Goal: Find specific page/section: Find specific page/section

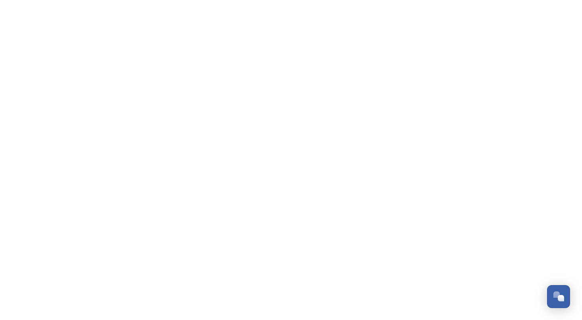
scroll to position [1353, 0]
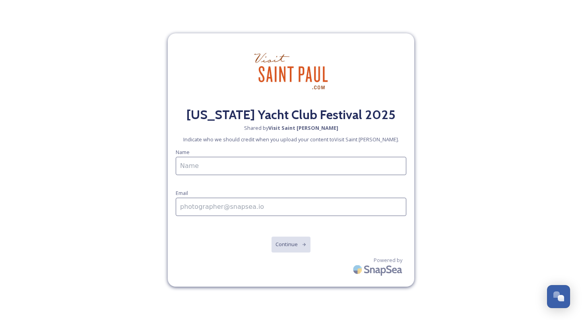
click at [287, 168] on input at bounding box center [291, 166] width 230 height 18
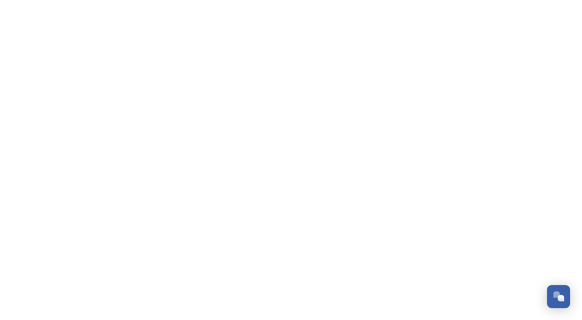
scroll to position [1353, 0]
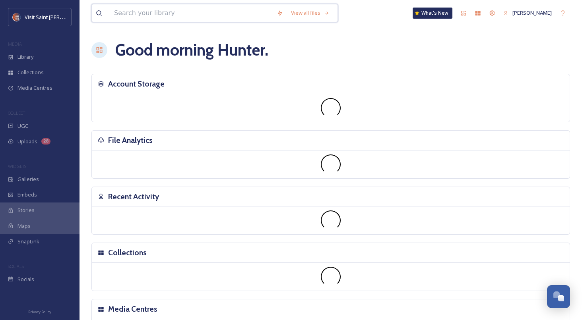
click at [122, 15] on input at bounding box center [191, 12] width 162 height 17
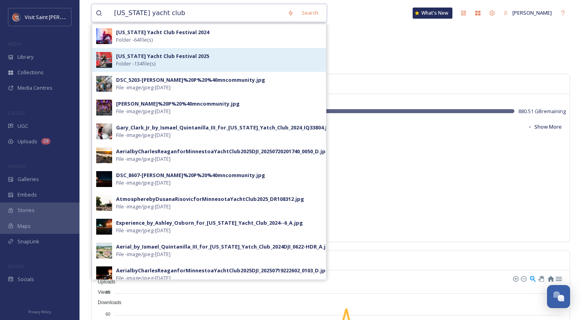
type input "minnesota yacht club"
click at [143, 59] on span "[US_STATE] Yacht Club Festival 2025" at bounding box center [162, 56] width 93 height 8
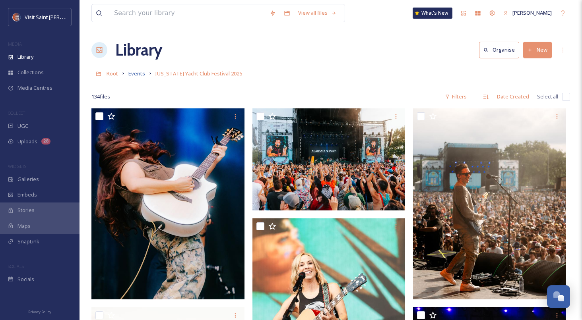
click at [136, 73] on span "Events" at bounding box center [136, 73] width 17 height 7
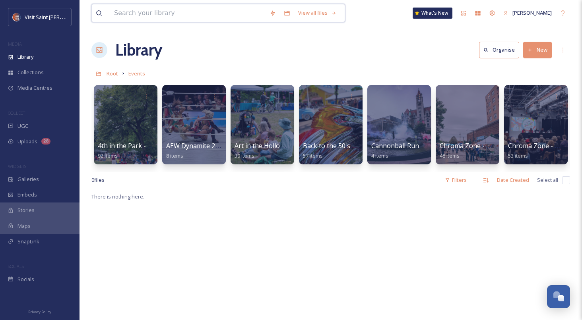
click at [211, 13] on input at bounding box center [187, 12] width 155 height 17
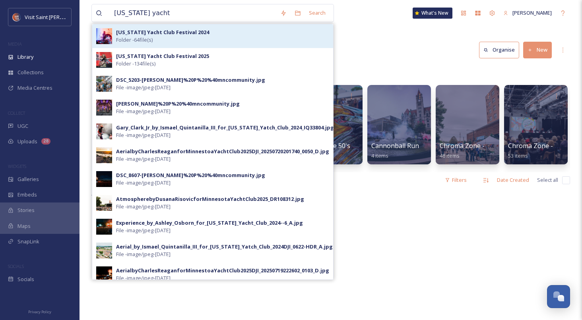
click at [210, 38] on div "Minnesota Yacht Club Festival 2024 Folder - 64 file(s)" at bounding box center [222, 36] width 213 height 15
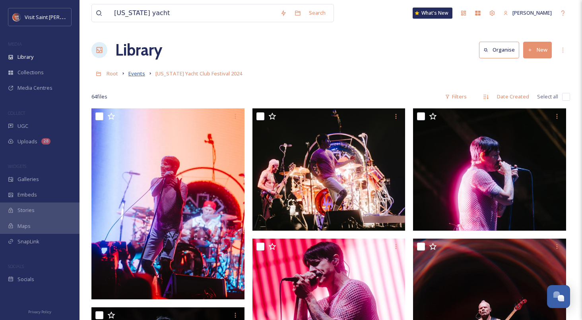
click at [139, 75] on span "Events" at bounding box center [136, 73] width 17 height 7
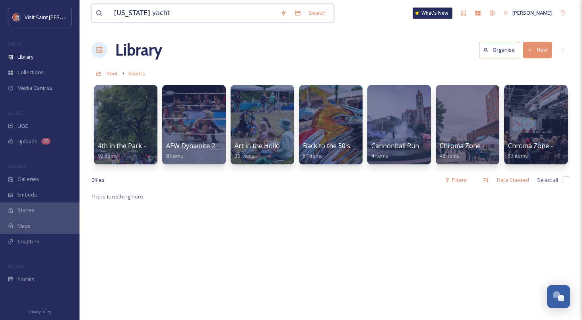
click at [213, 11] on input "minnesota yacht" at bounding box center [193, 12] width 166 height 17
type input "m"
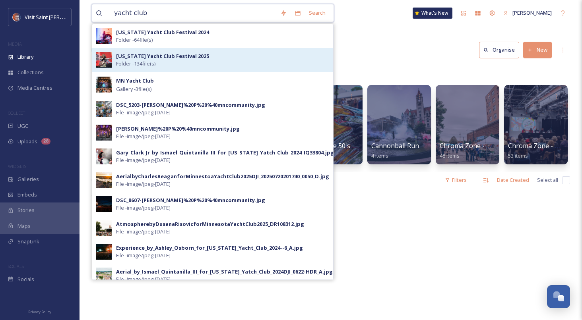
type input "yacht club"
click at [198, 51] on div "Minnesota Yacht Club Festival 2025 Folder - 134 file(s)" at bounding box center [212, 60] width 241 height 24
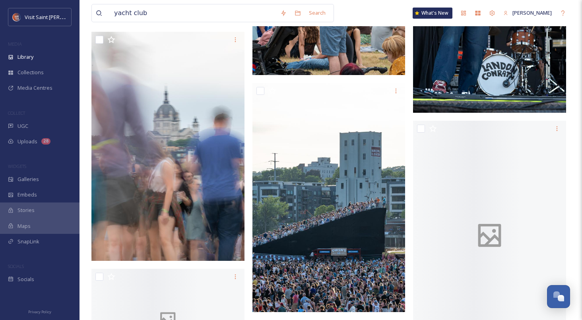
scroll to position [6921, 0]
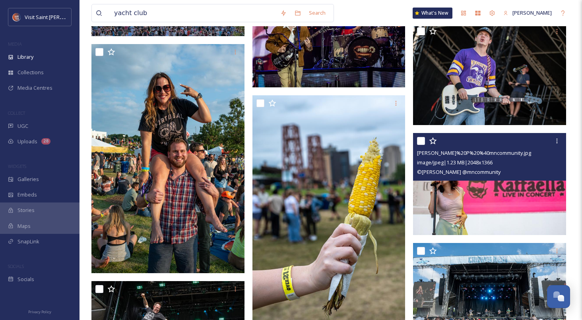
click at [422, 144] on input "checkbox" at bounding box center [421, 141] width 8 height 8
checkbox input "true"
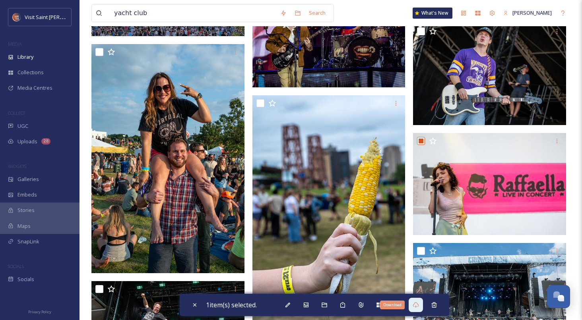
click at [417, 305] on icon at bounding box center [415, 305] width 6 height 6
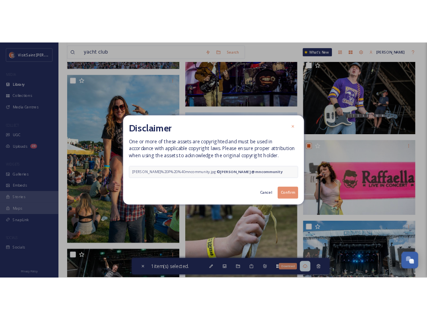
scroll to position [10724, 0]
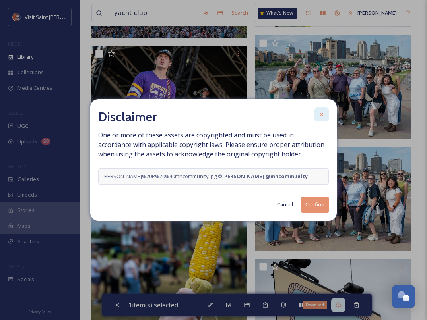
click at [323, 112] on icon at bounding box center [321, 114] width 6 height 6
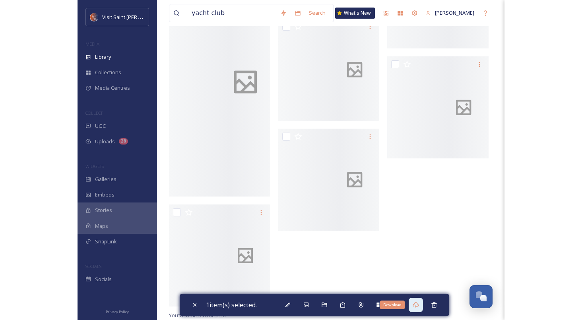
scroll to position [6921, 0]
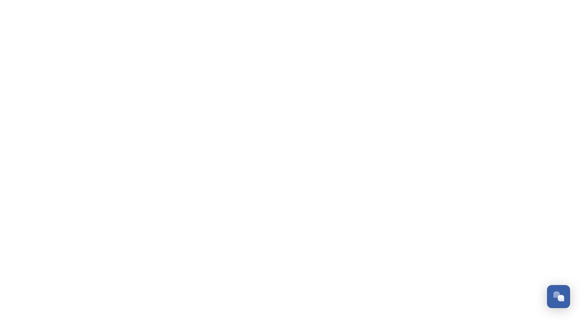
scroll to position [1353, 0]
